Goal: Task Accomplishment & Management: Use online tool/utility

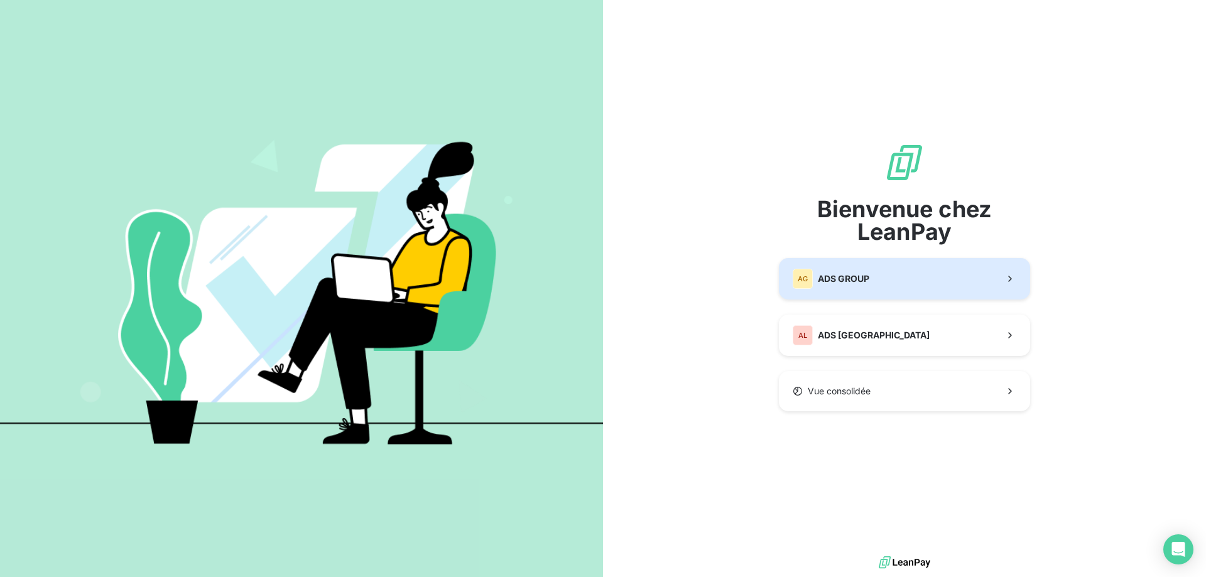
click at [861, 278] on span "ADS GROUP" at bounding box center [844, 279] width 52 height 13
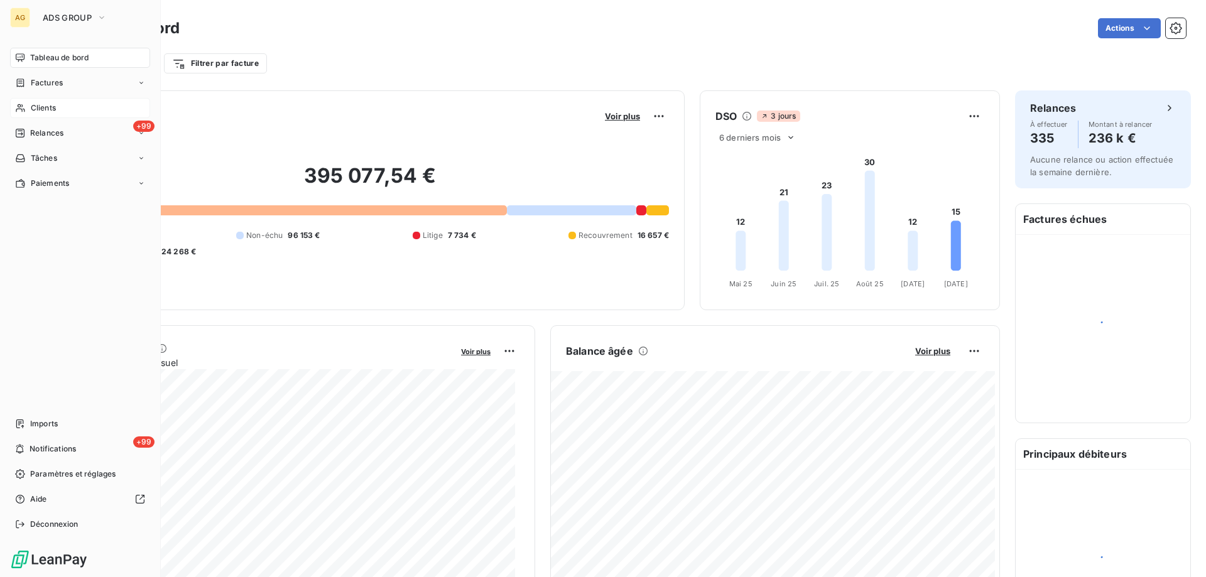
click at [47, 108] on span "Clients" at bounding box center [43, 107] width 25 height 11
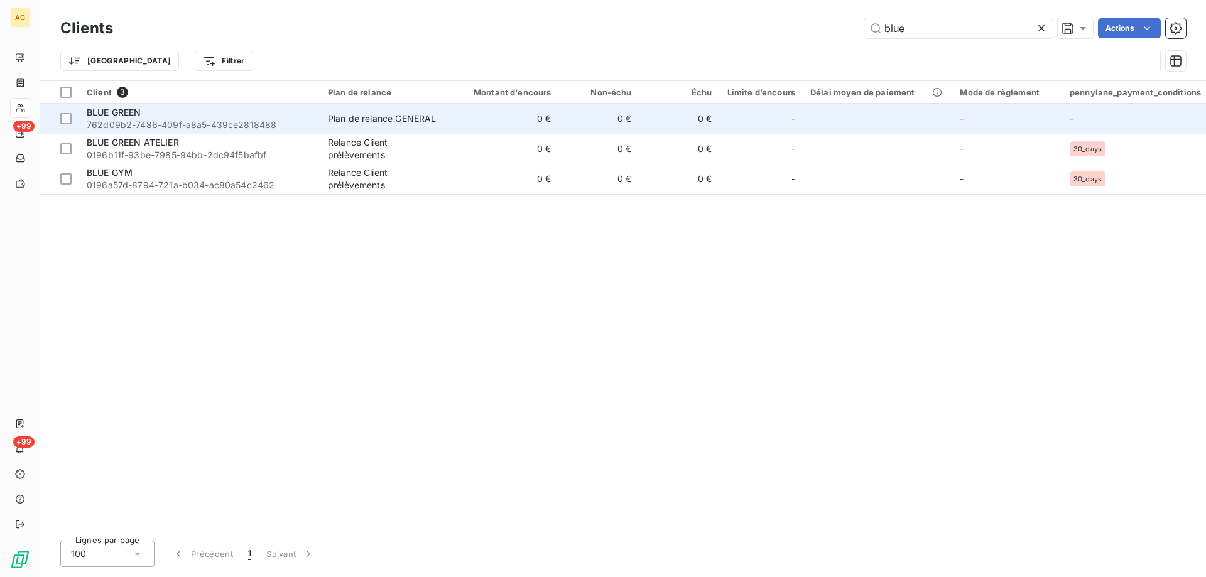
type input "blue"
click at [140, 112] on span "BLUE GREEN" at bounding box center [114, 112] width 55 height 11
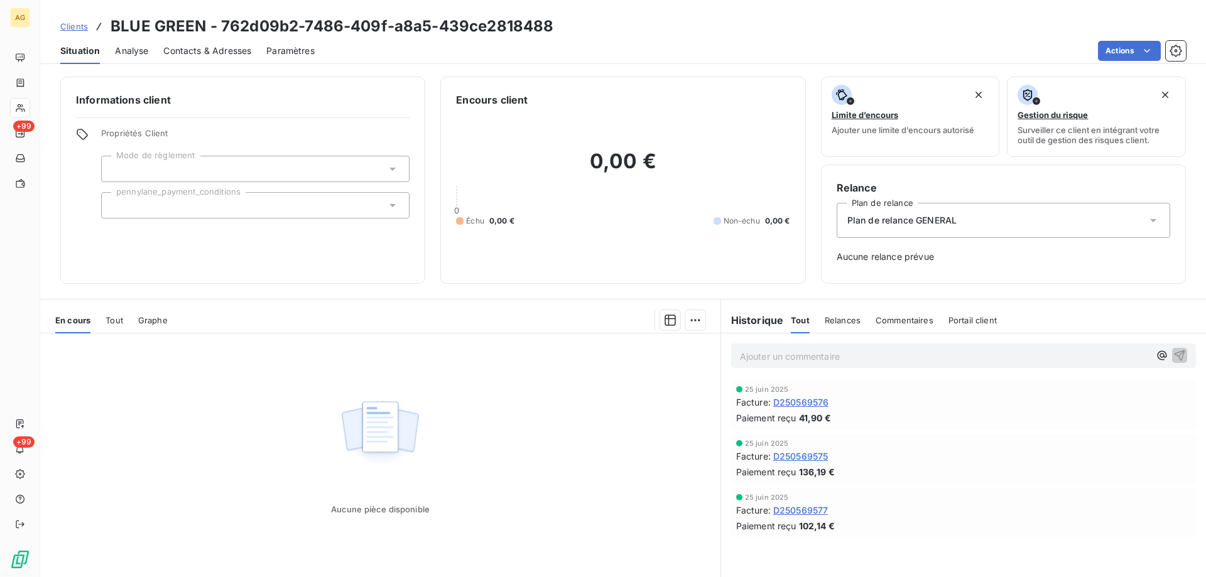
click at [109, 320] on span "Tout" at bounding box center [115, 320] width 18 height 10
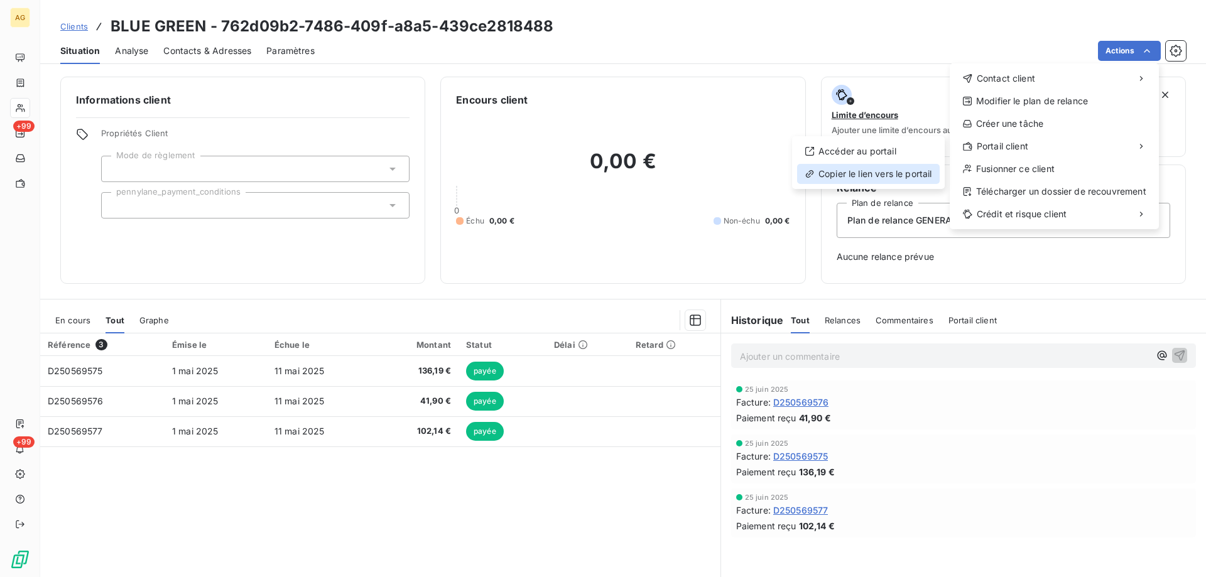
click at [846, 177] on div "Copier le lien vers le portail" at bounding box center [868, 174] width 143 height 20
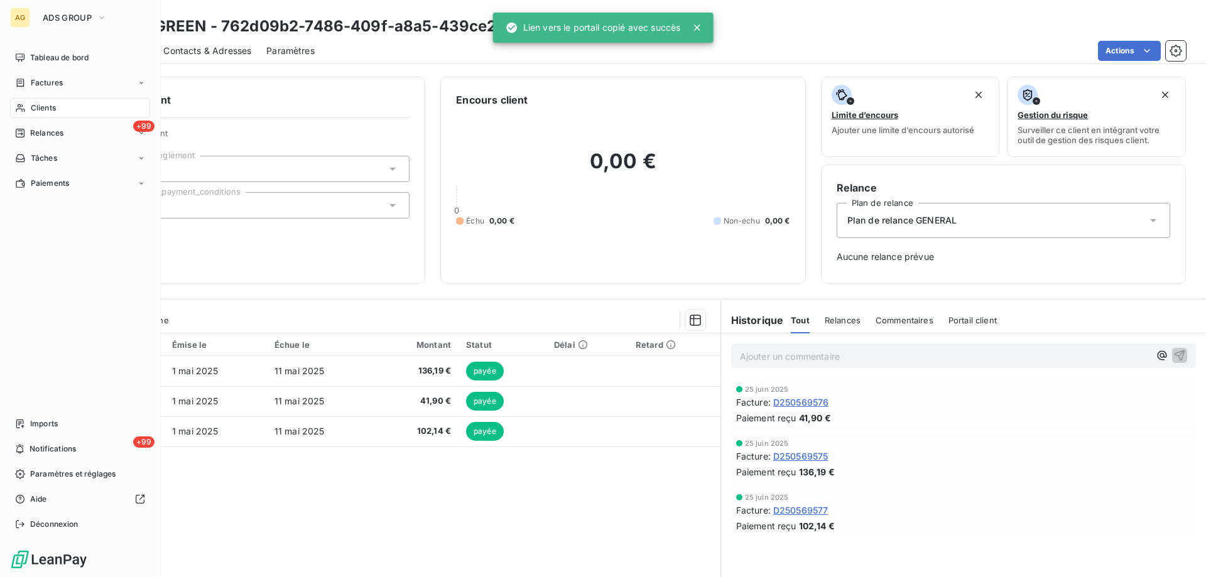
click at [46, 112] on span "Clients" at bounding box center [43, 107] width 25 height 11
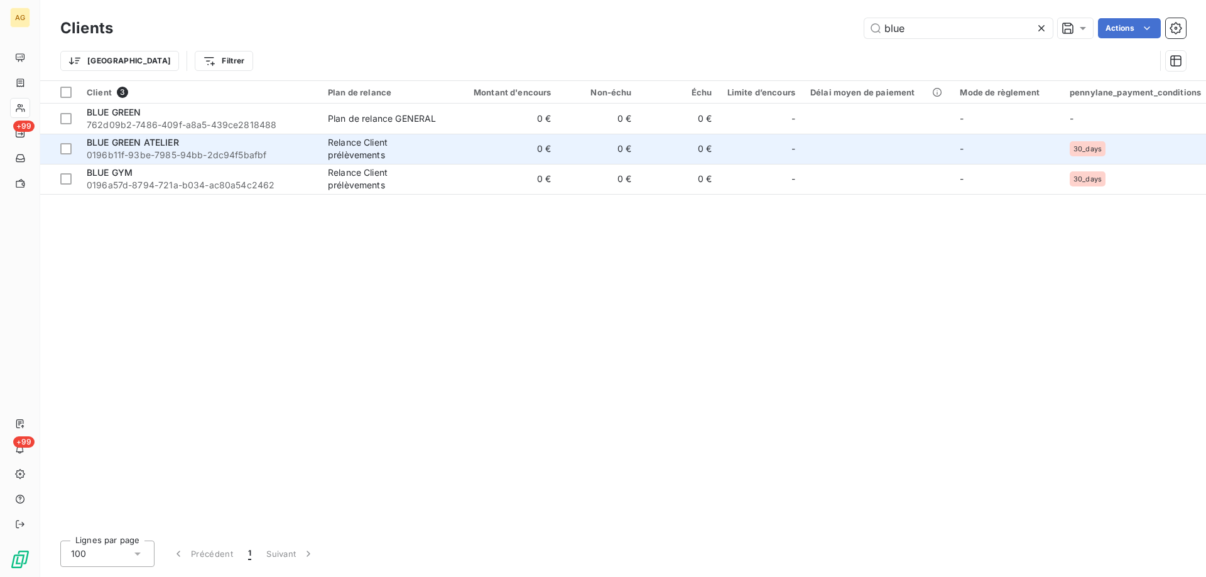
click at [153, 142] on span "BLUE GREEN ATELIER" at bounding box center [133, 142] width 92 height 11
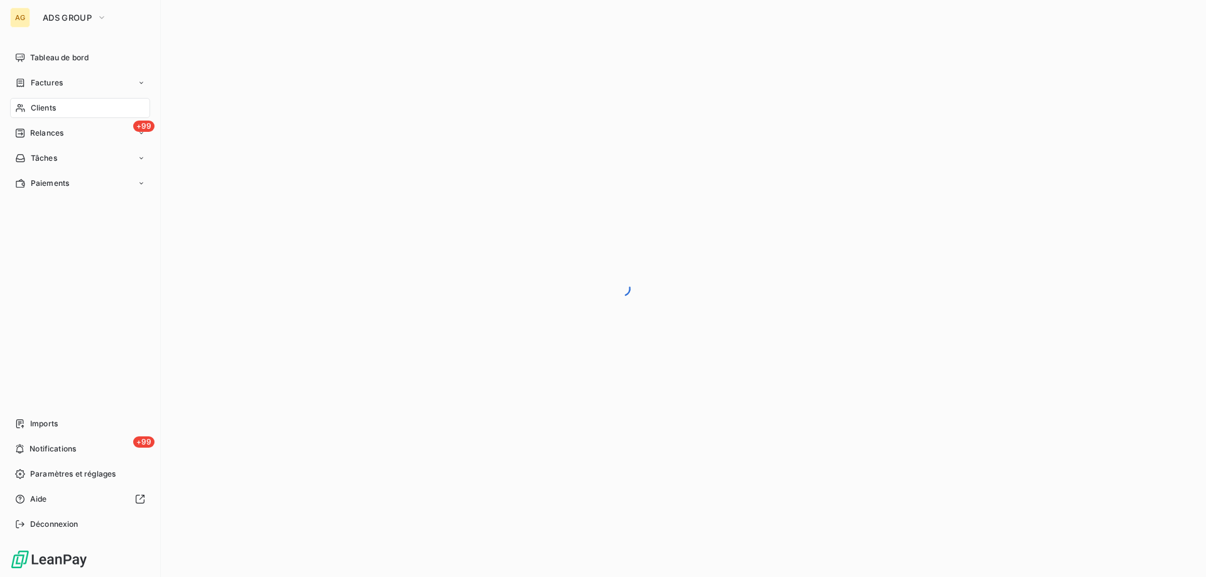
click at [38, 102] on div "Clients" at bounding box center [80, 108] width 140 height 20
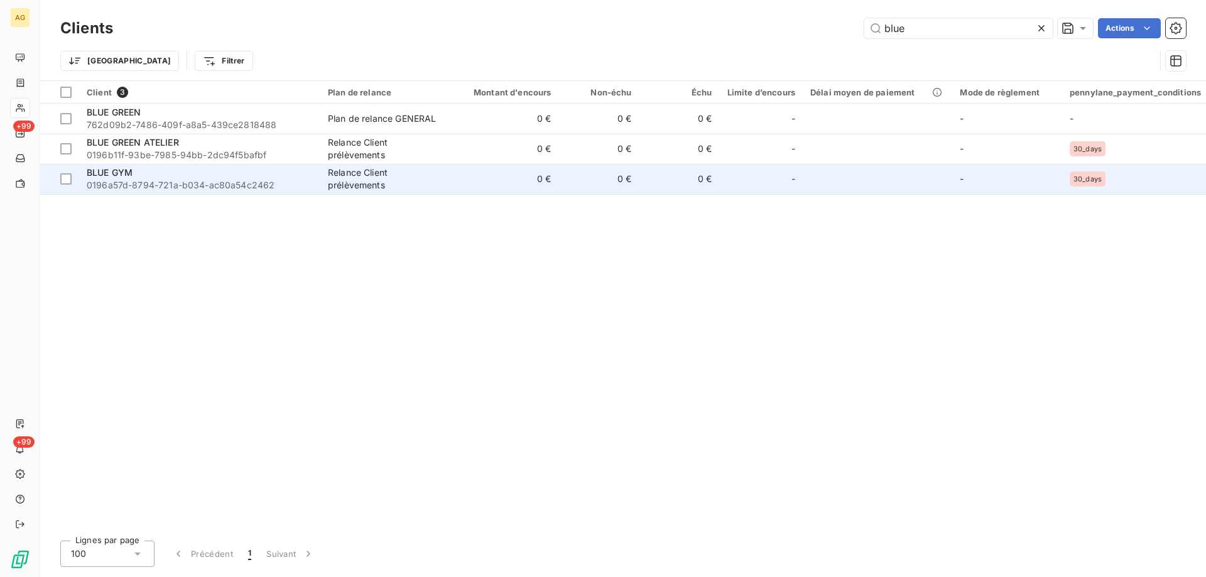
click at [138, 175] on div "BLUE GYM" at bounding box center [200, 173] width 226 height 13
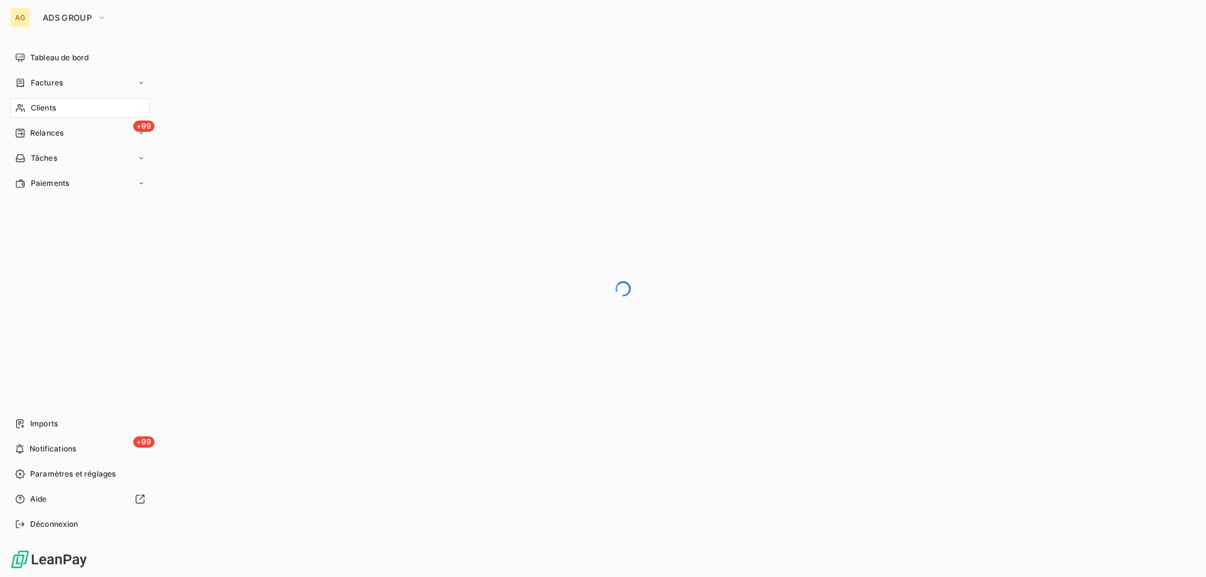
click at [33, 104] on span "Clients" at bounding box center [43, 107] width 25 height 11
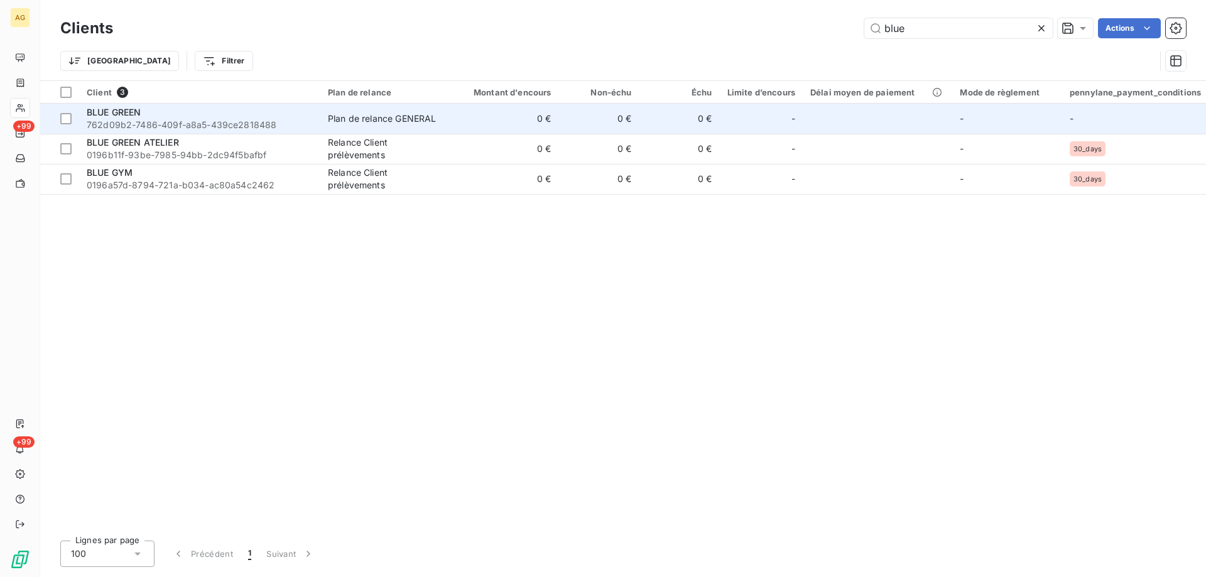
click at [116, 115] on span "BLUE GREEN" at bounding box center [114, 112] width 55 height 11
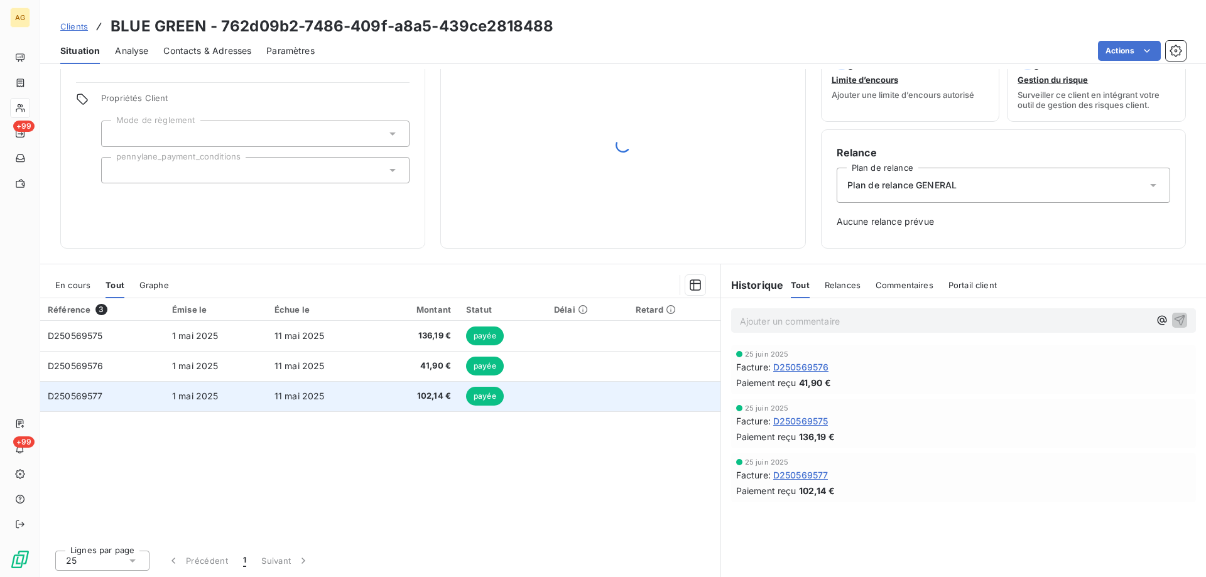
scroll to position [36, 0]
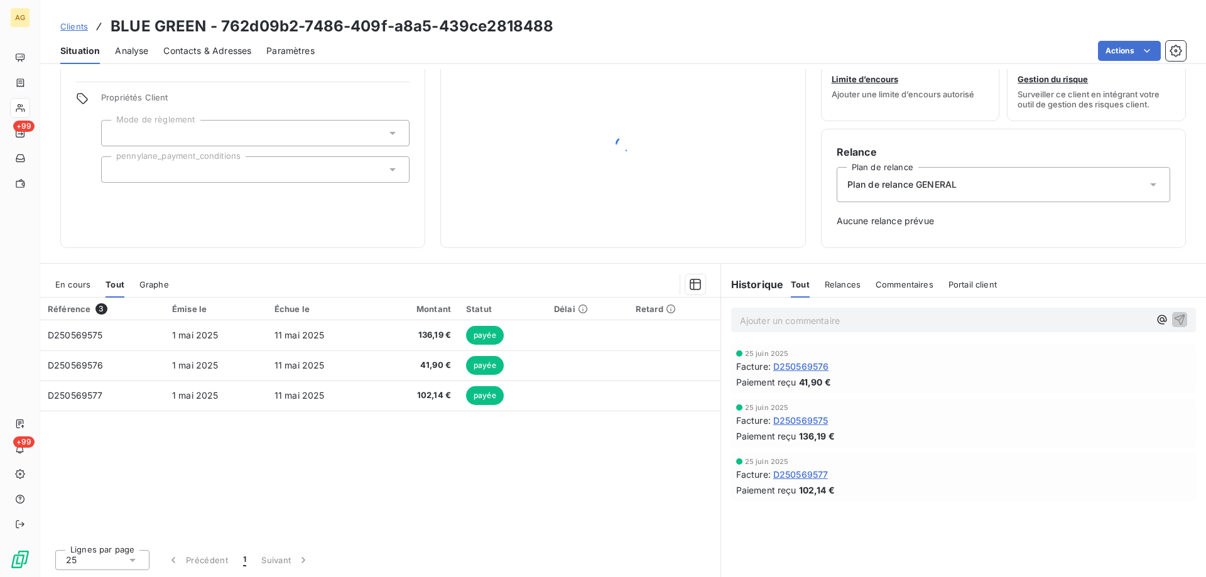
click at [151, 285] on span "Graphe" at bounding box center [154, 285] width 30 height 10
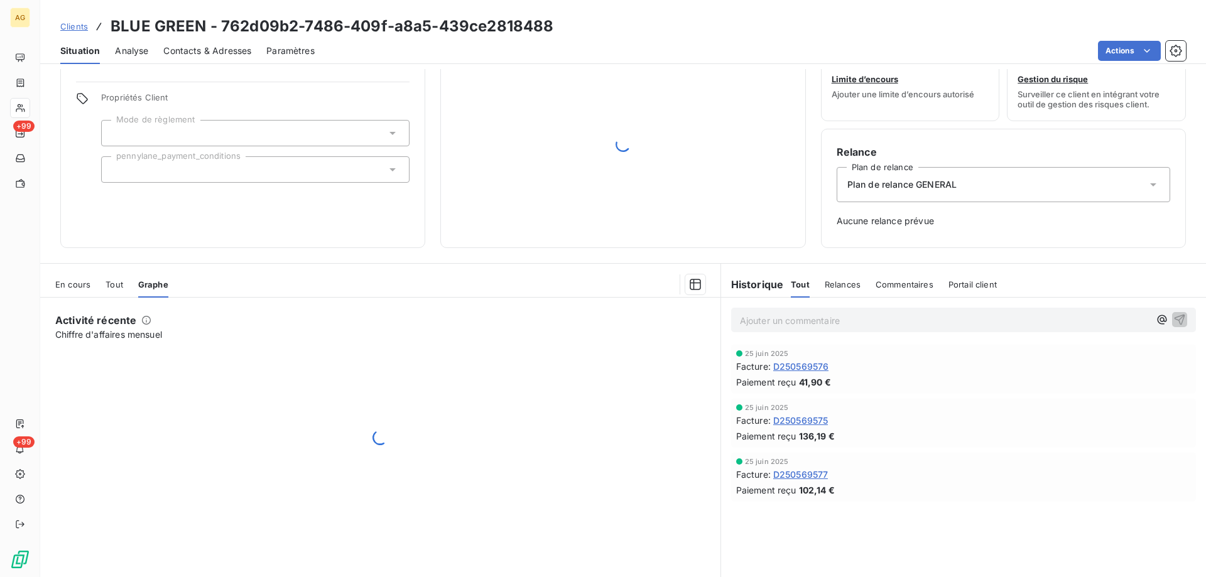
click at [65, 285] on span "En cours" at bounding box center [72, 285] width 35 height 10
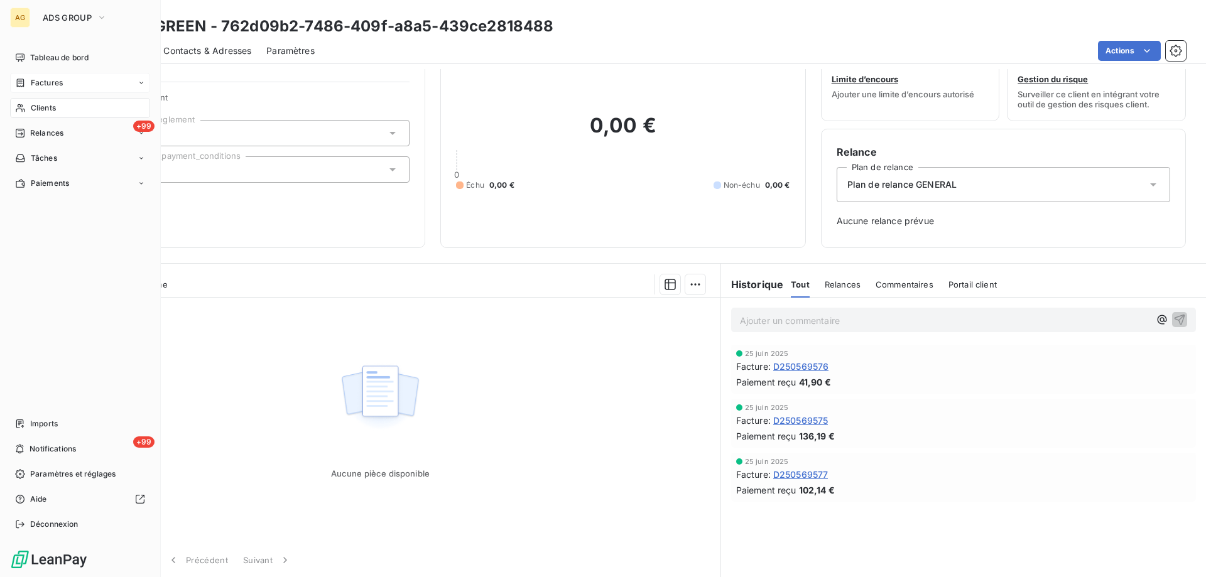
click at [50, 80] on span "Factures" at bounding box center [47, 82] width 32 height 11
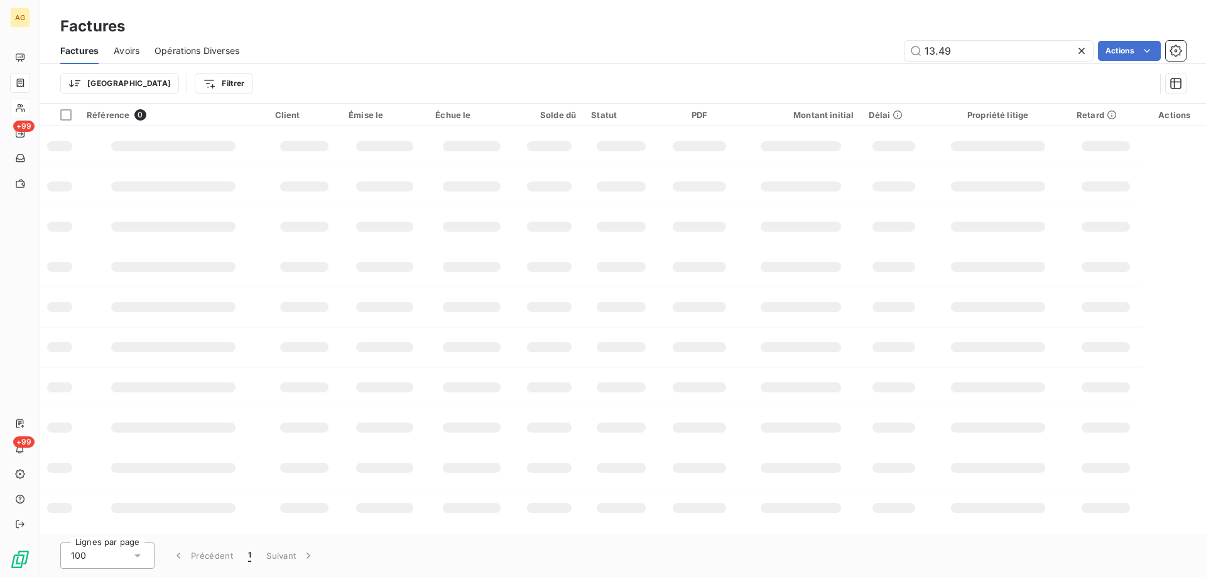
drag, startPoint x: 965, startPoint y: 47, endPoint x: 831, endPoint y: 33, distance: 135.2
click at [826, 55] on div "13.49 Actions" at bounding box center [720, 51] width 932 height 20
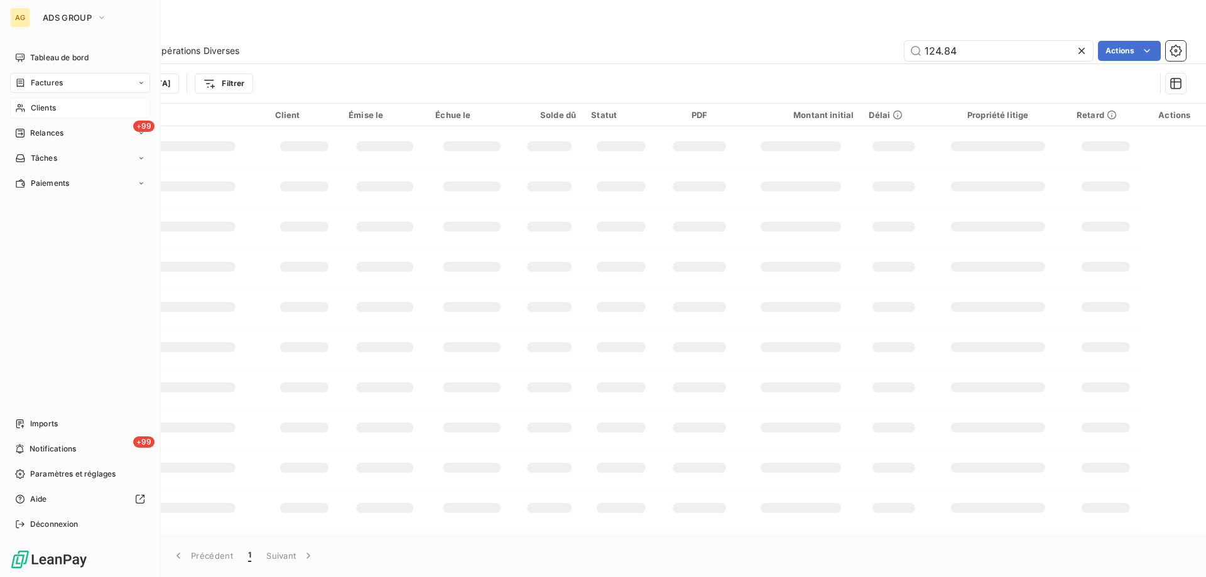
type input "124.84"
click at [42, 84] on span "Factures" at bounding box center [47, 82] width 32 height 11
click at [50, 111] on span "Factures" at bounding box center [46, 107] width 32 height 11
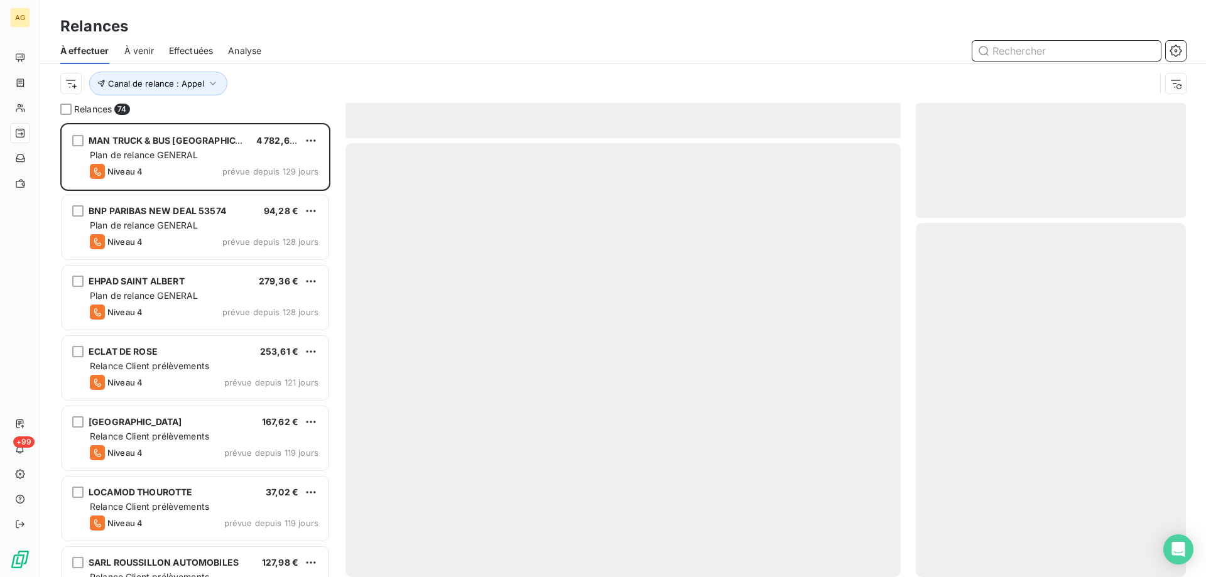
scroll to position [445, 261]
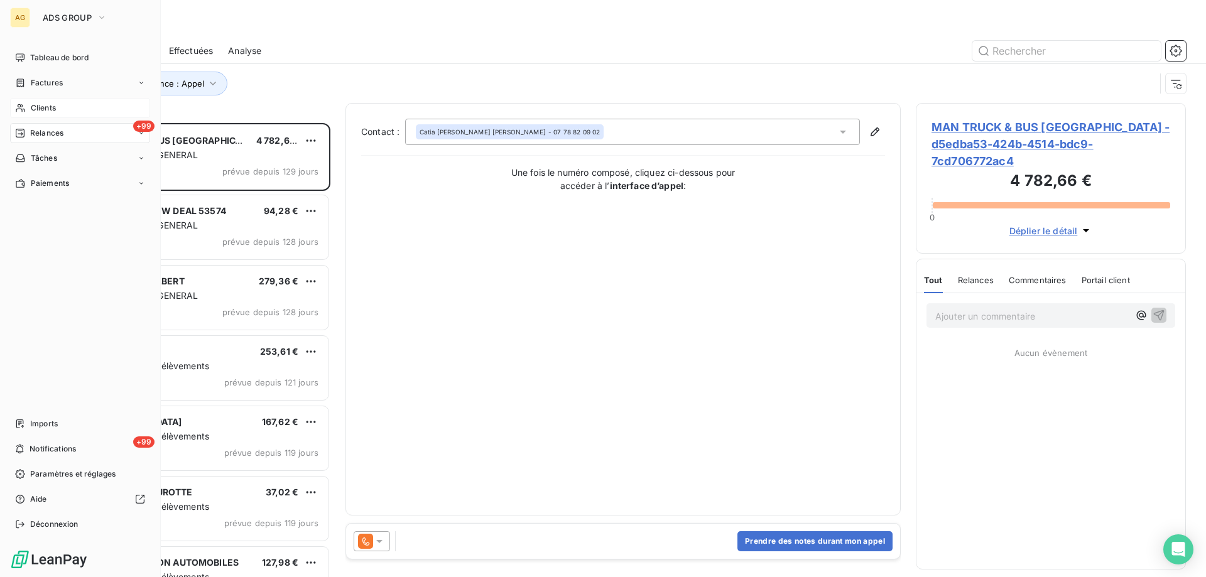
click at [43, 106] on span "Clients" at bounding box center [43, 107] width 25 height 11
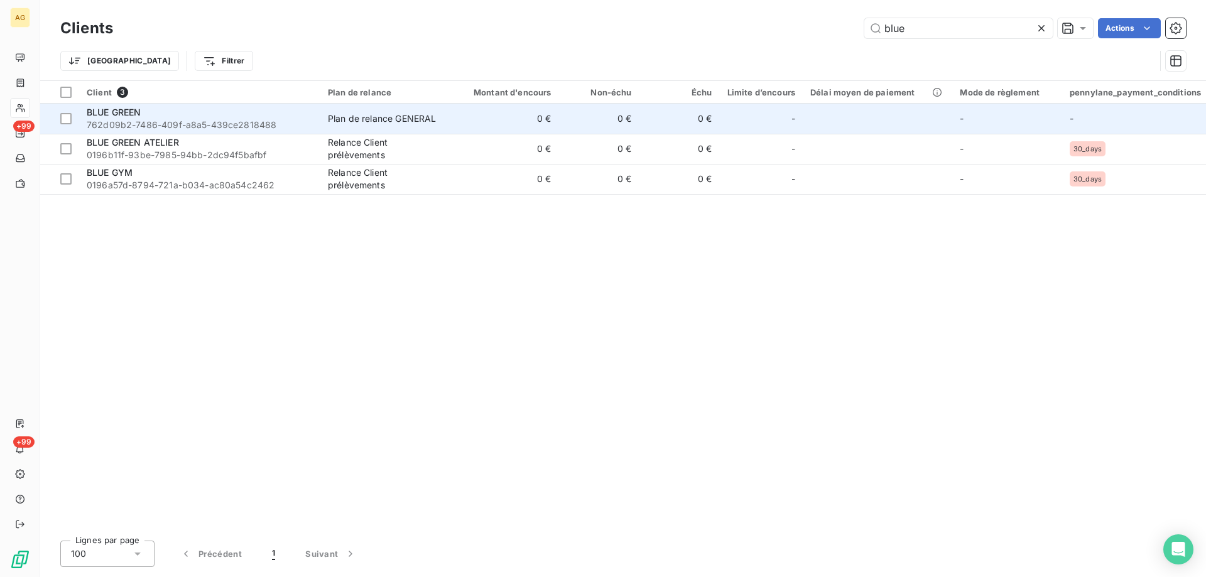
type input "blue"
click at [123, 119] on span "762d09b2-7486-409f-a8a5-439ce2818488" at bounding box center [200, 125] width 226 height 13
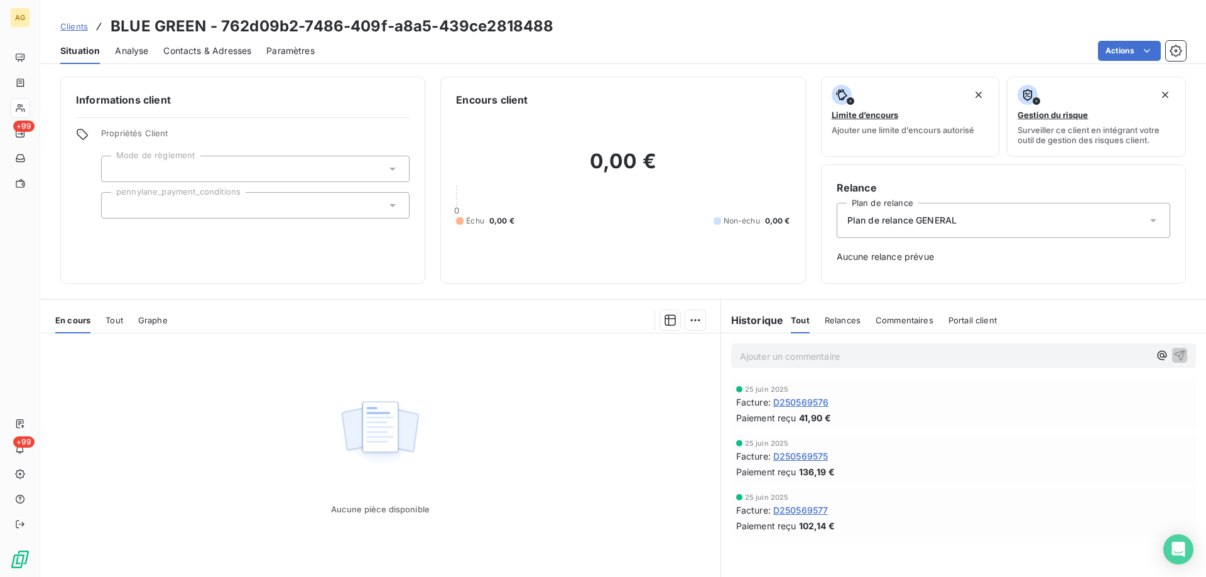
click at [112, 322] on span "Tout" at bounding box center [115, 320] width 18 height 10
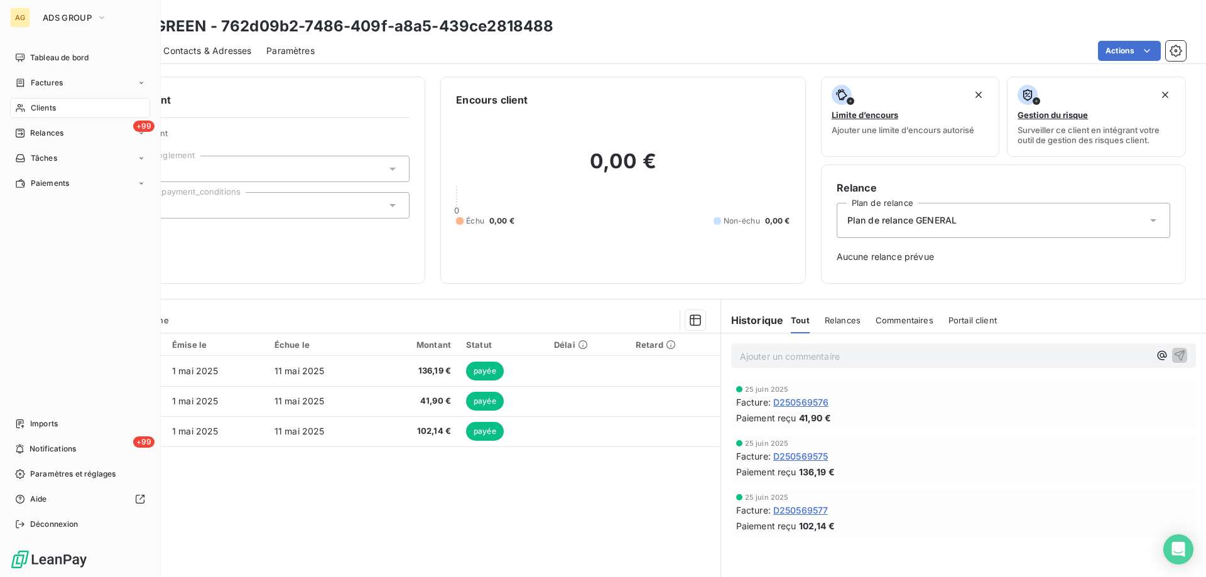
click at [53, 103] on span "Clients" at bounding box center [43, 107] width 25 height 11
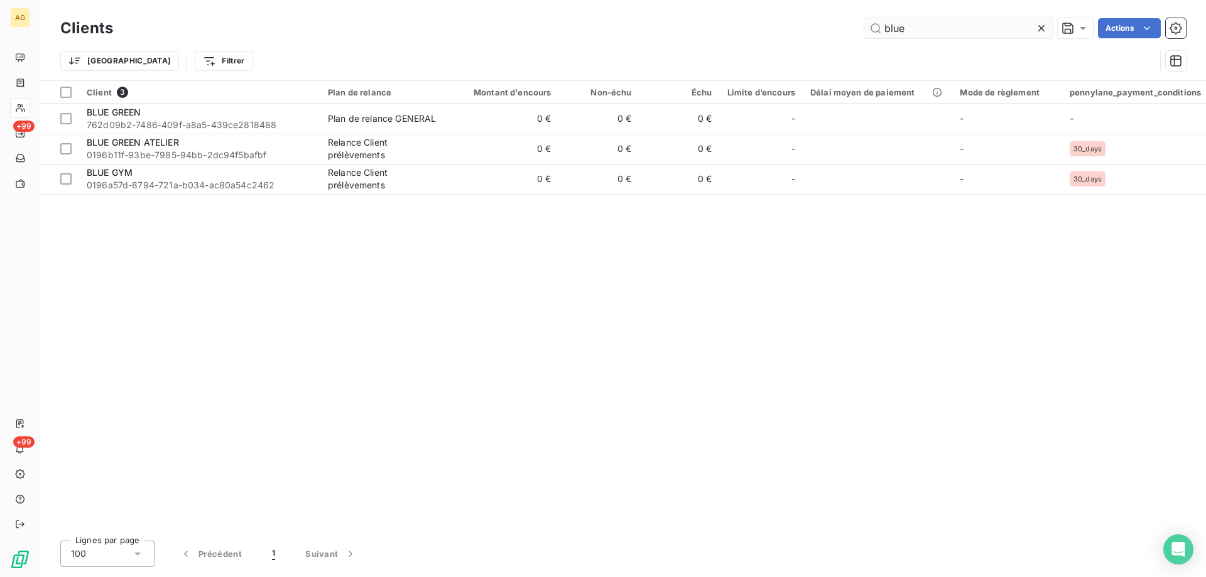
click at [959, 31] on input "blue" at bounding box center [959, 28] width 188 height 20
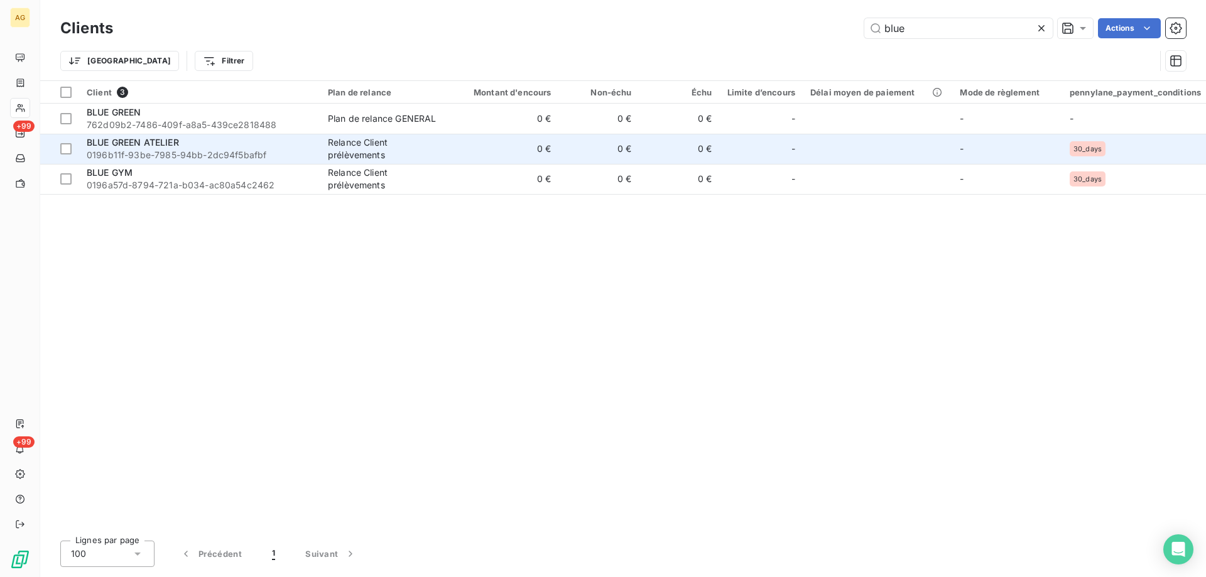
click at [194, 153] on span "0196b11f-93be-7985-94bb-2dc94f5bafbf" at bounding box center [200, 155] width 226 height 13
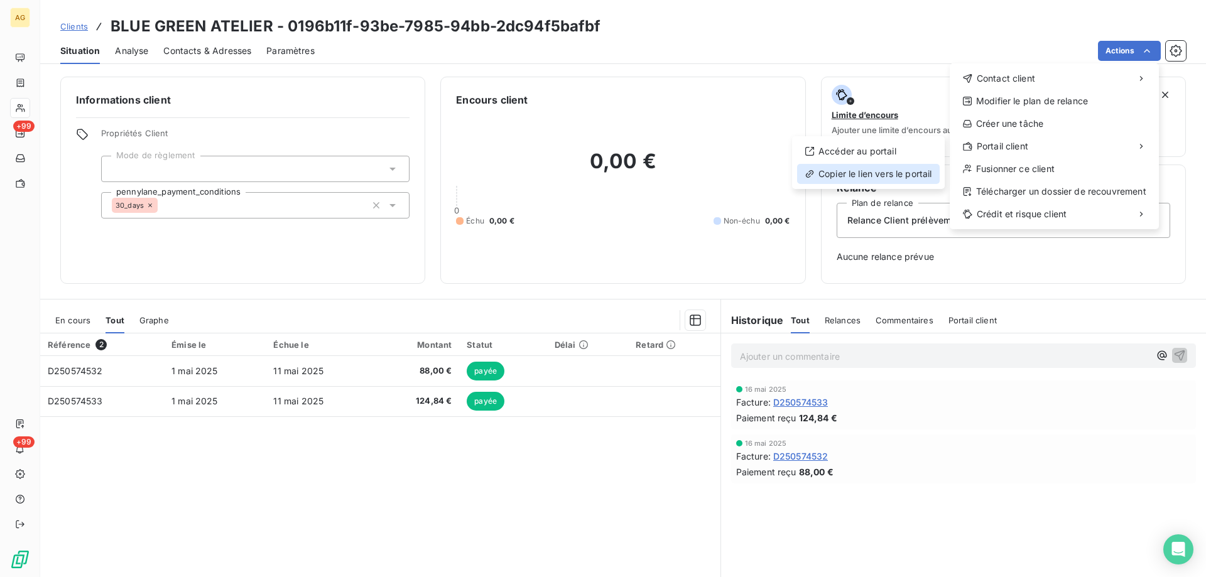
click at [890, 177] on div "Copier le lien vers le portail" at bounding box center [868, 174] width 143 height 20
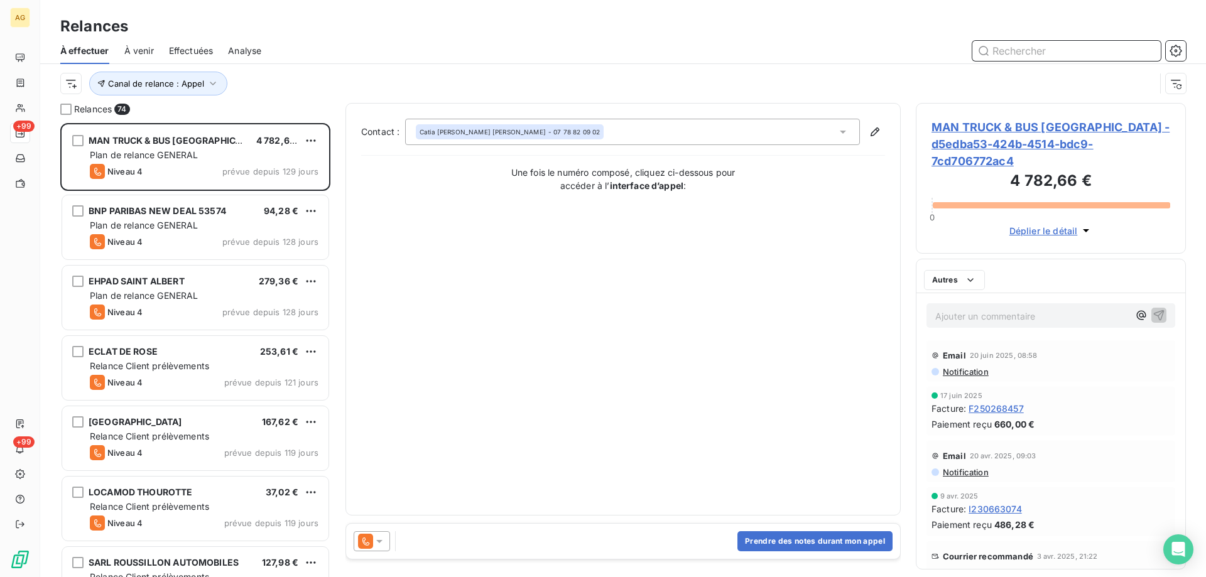
scroll to position [10, 10]
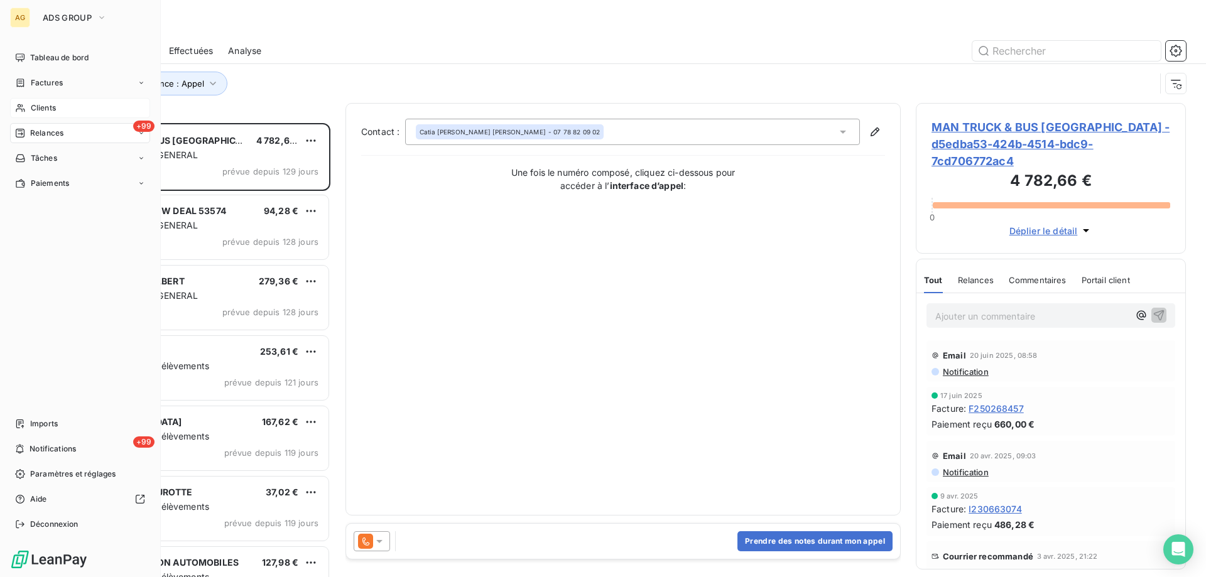
click at [43, 107] on span "Clients" at bounding box center [43, 107] width 25 height 11
click at [33, 108] on span "Clients" at bounding box center [43, 107] width 25 height 11
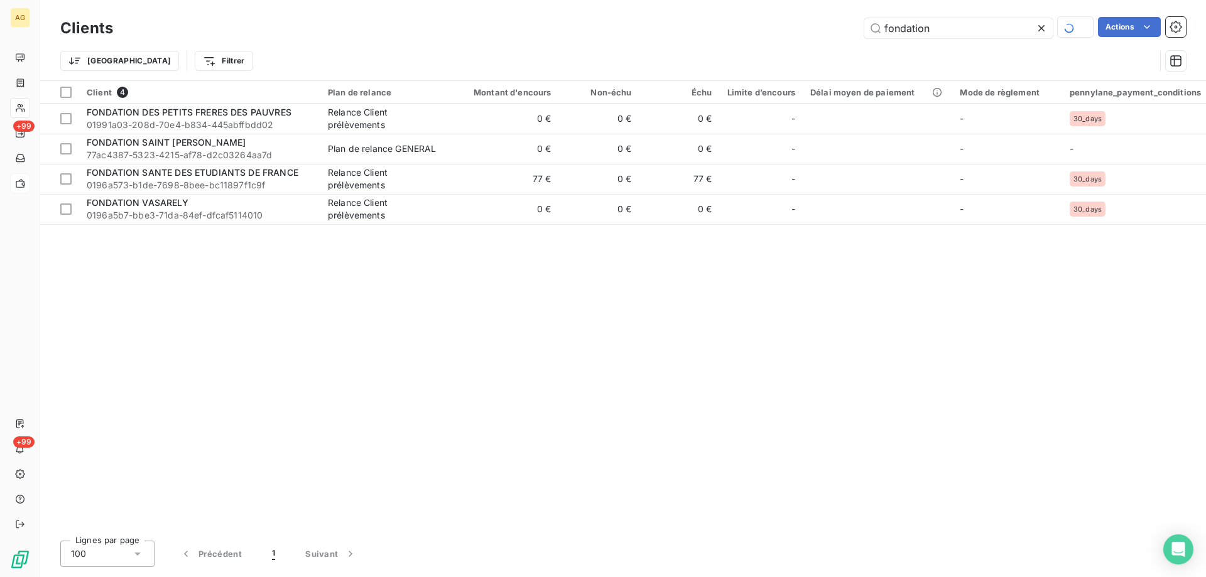
type input "fondation"
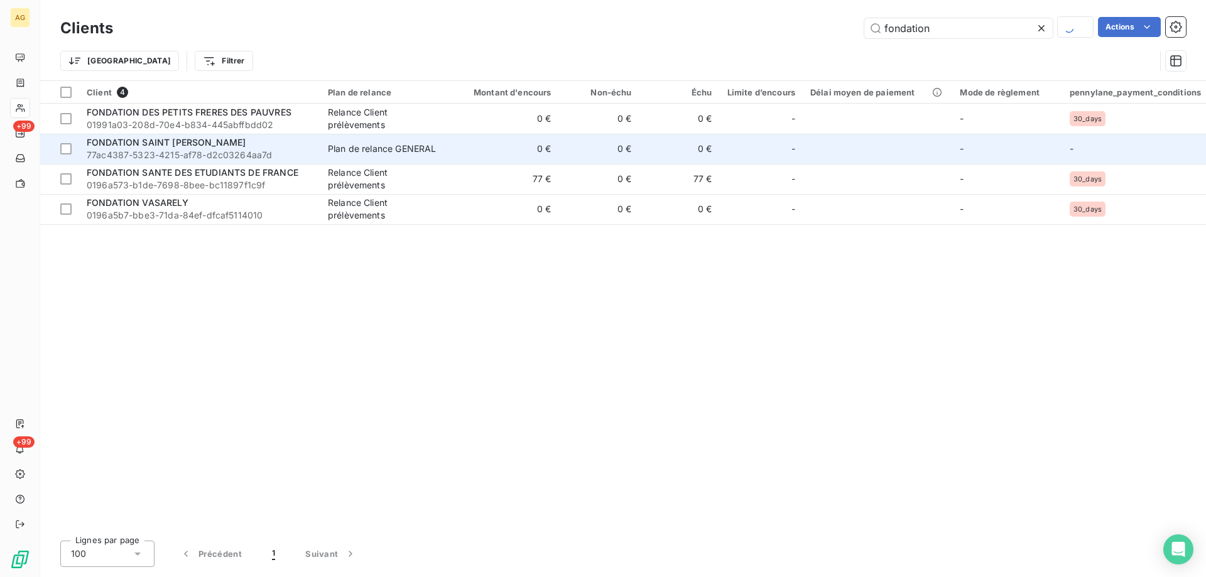
click at [161, 150] on span "77ac4387-5323-4215-af78-d2c03264aa7d" at bounding box center [200, 155] width 226 height 13
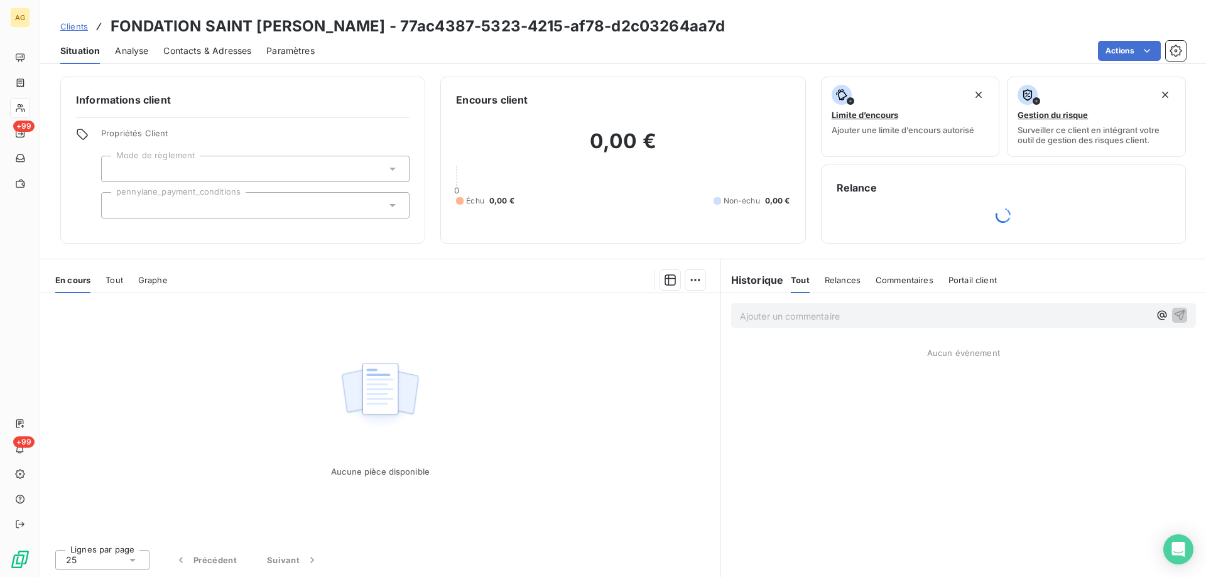
click at [109, 282] on span "Tout" at bounding box center [115, 280] width 18 height 10
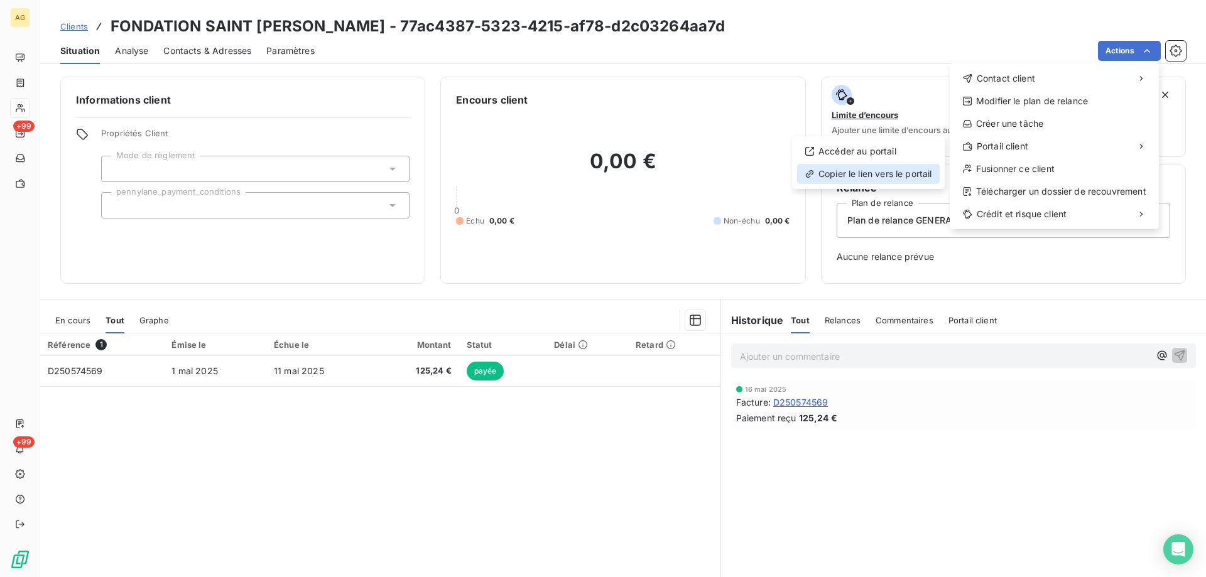
click at [830, 174] on div "Copier le lien vers le portail" at bounding box center [868, 174] width 143 height 20
